Goal: Task Accomplishment & Management: Use online tool/utility

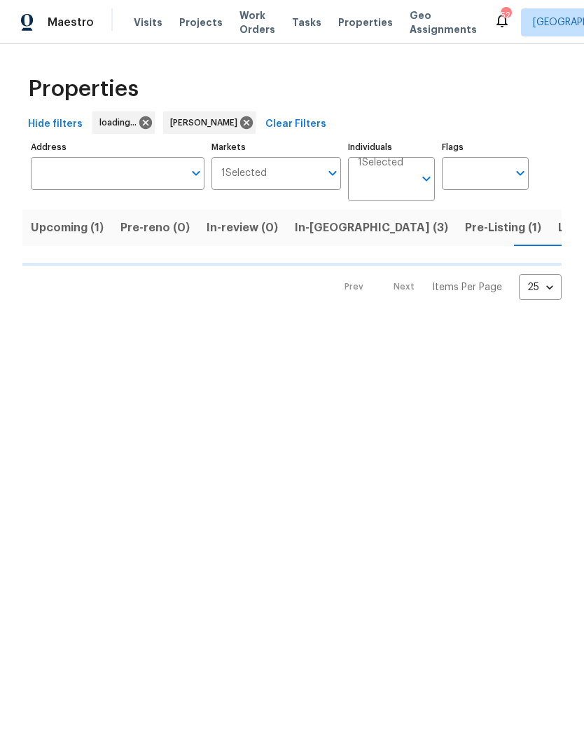
scroll to position [0, 4]
click at [317, 223] on span "In-[GEOGRAPHIC_DATA] (3)" at bounding box center [367, 228] width 153 height 20
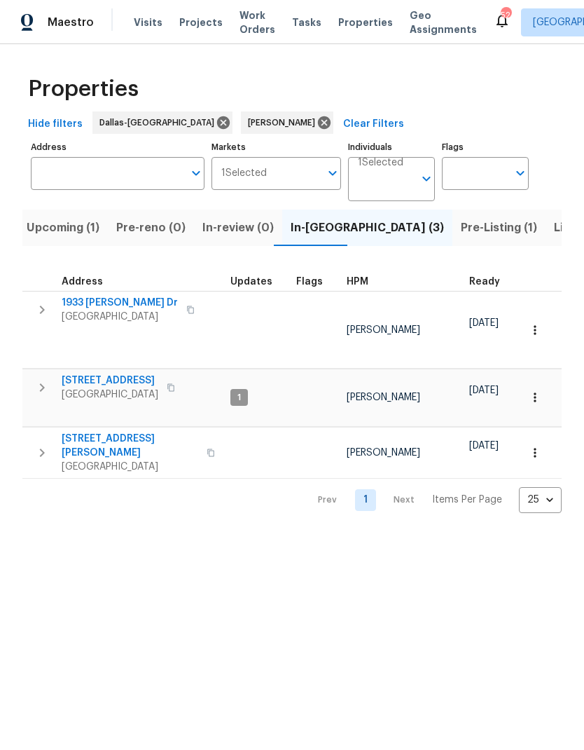
click at [41, 305] on icon "button" at bounding box center [42, 309] width 17 height 17
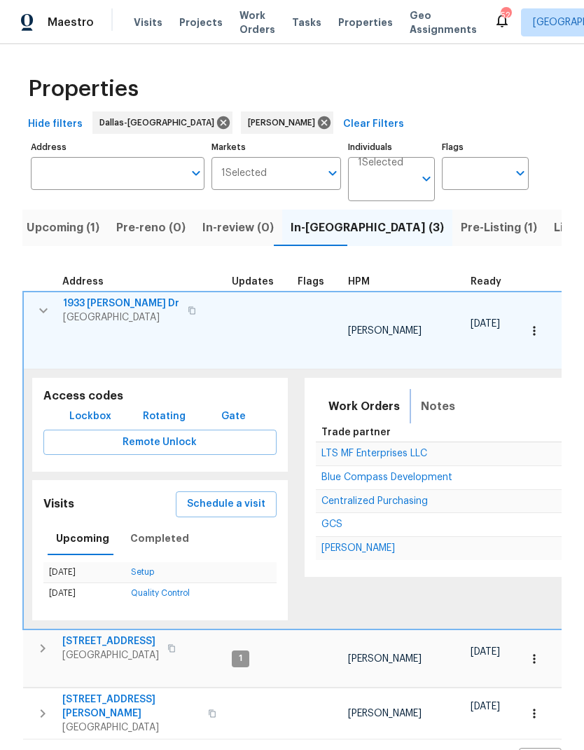
click at [433, 397] on span "Notes" at bounding box center [438, 407] width 34 height 20
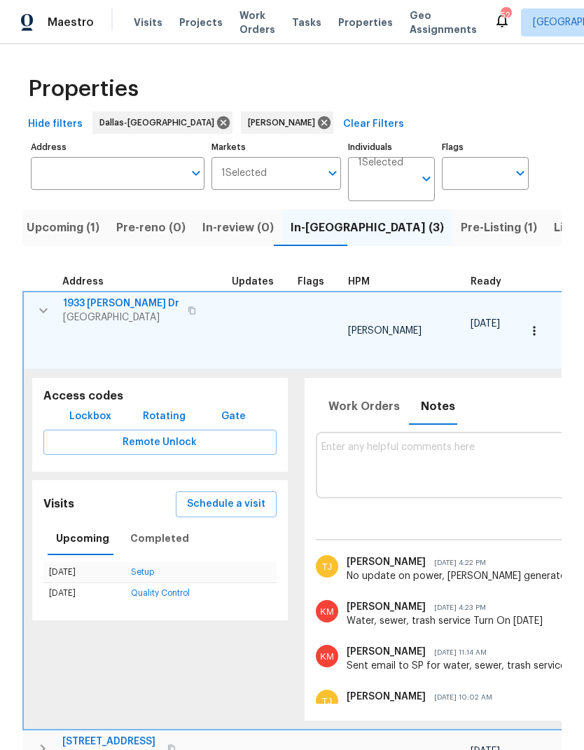
type textarea "O"
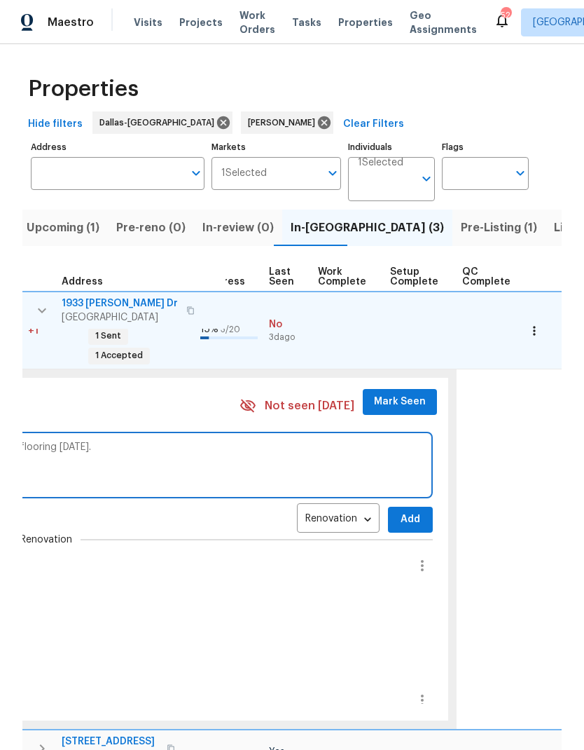
scroll to position [0, 655]
type textarea "Pv [DATE], power seemed to be back on. Asking go is home will be ready for floo…"
click at [395, 393] on span "Mark Seen" at bounding box center [401, 402] width 52 height 18
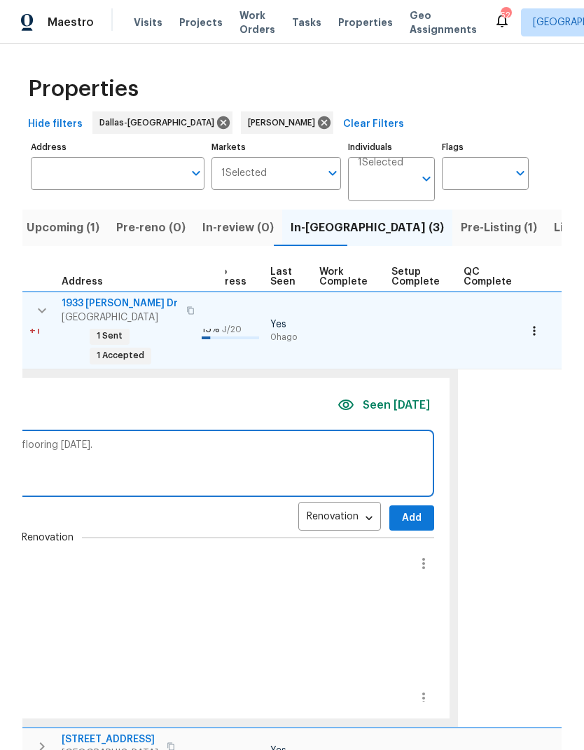
click at [401, 509] on span "Add" at bounding box center [412, 518] width 22 height 18
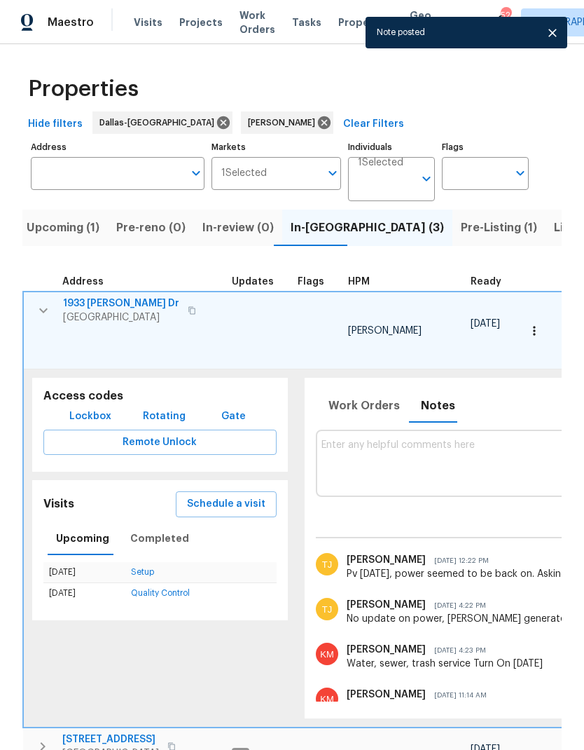
scroll to position [0, 0]
click at [47, 315] on icon "button" at bounding box center [43, 310] width 17 height 17
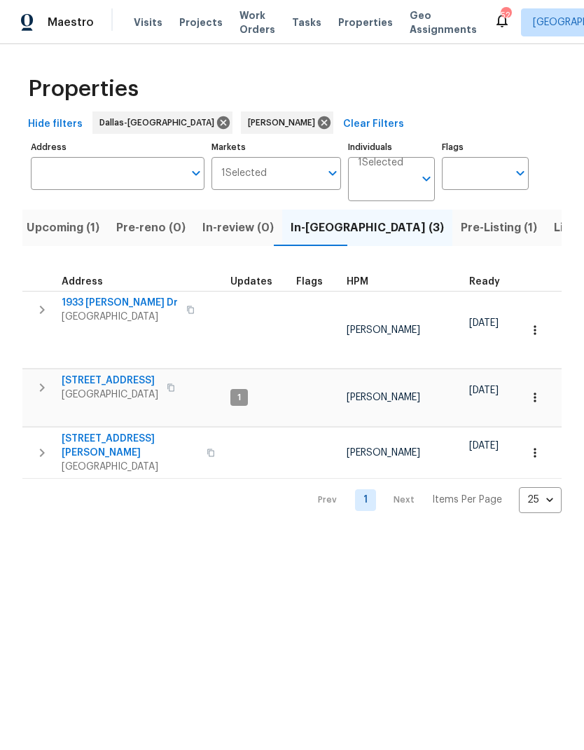
click at [537, 437] on button "button" at bounding box center [535, 452] width 31 height 31
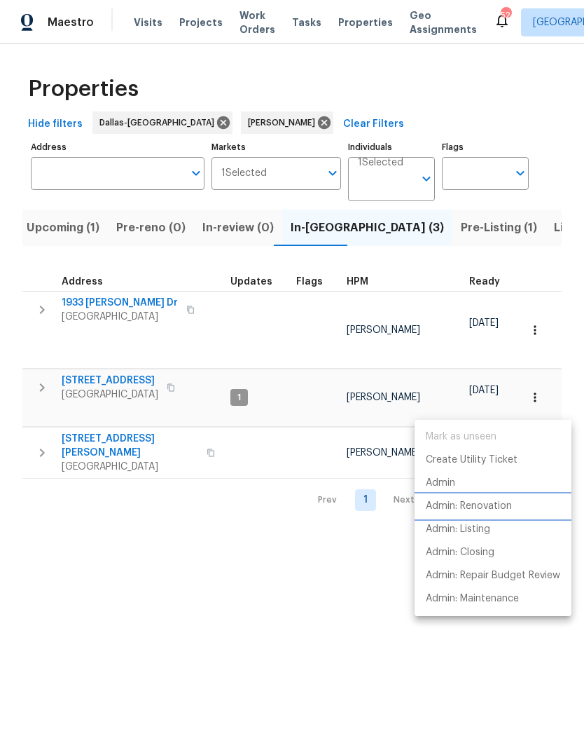
click at [499, 505] on p "Admin: Renovation" at bounding box center [469, 506] width 86 height 15
